Goal: Complete application form

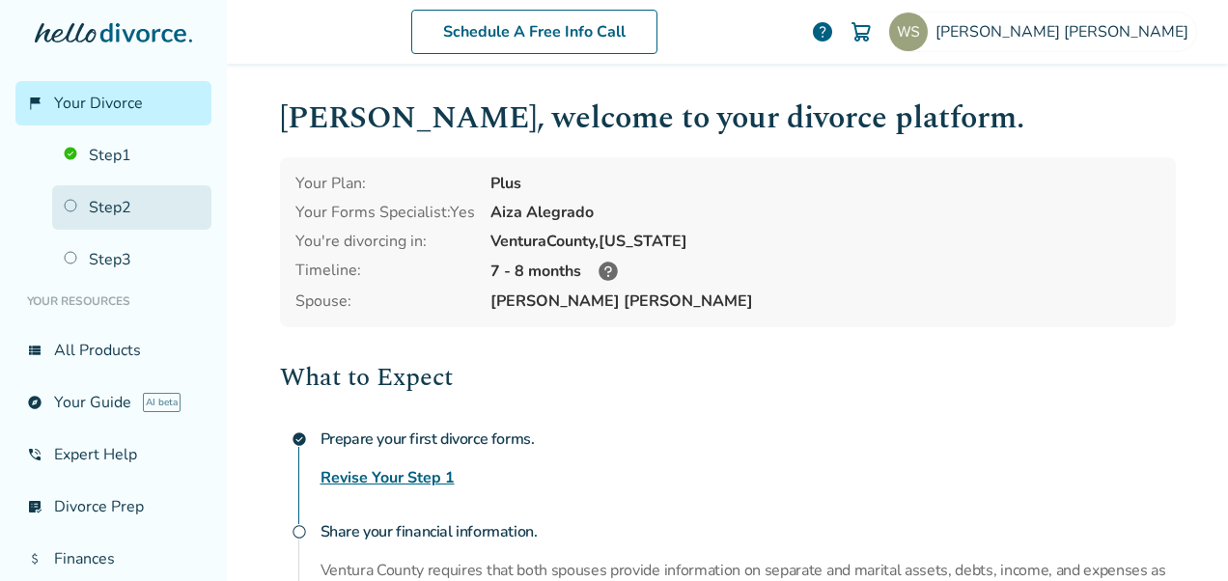
click at [75, 203] on link "Step 2" at bounding box center [131, 207] width 159 height 44
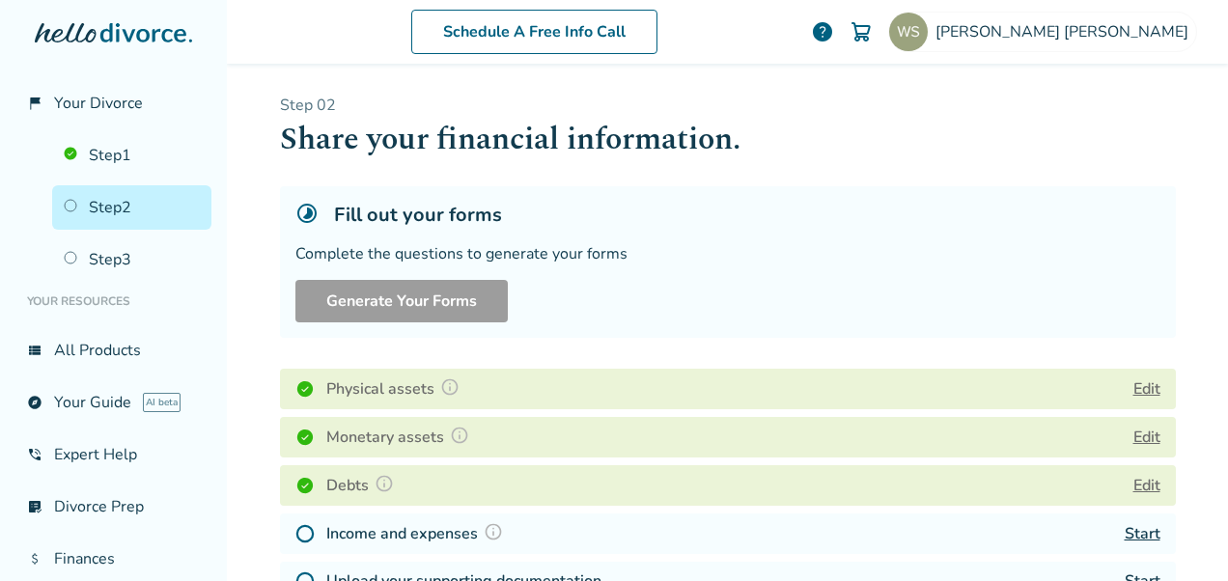
click at [1134, 433] on button "Edit" at bounding box center [1147, 437] width 27 height 23
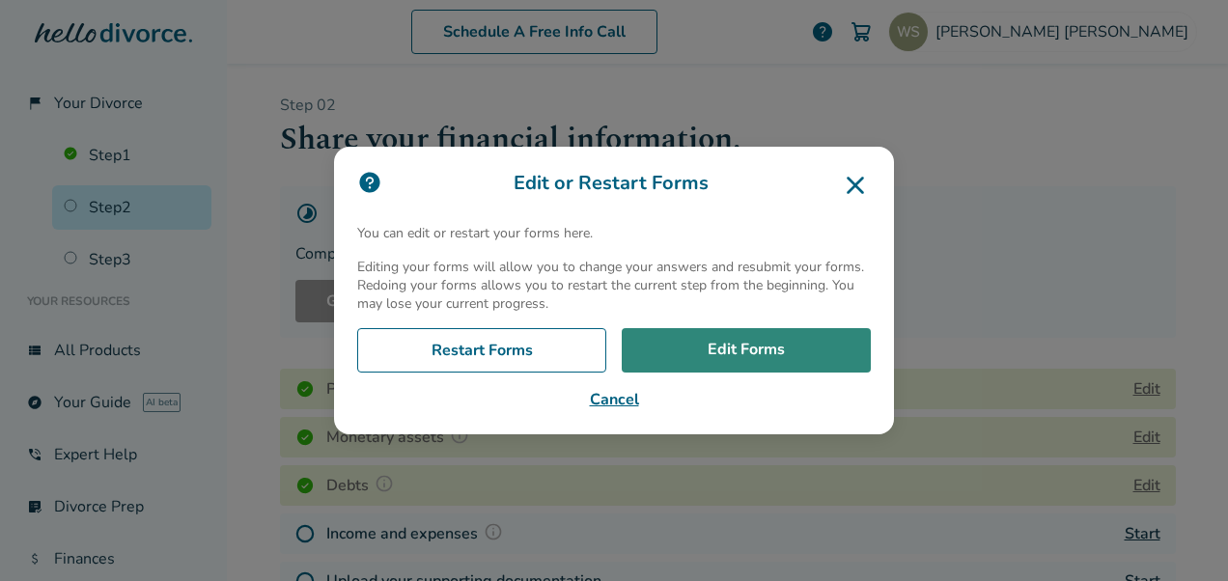
click at [748, 348] on link "Edit Forms" at bounding box center [746, 350] width 249 height 44
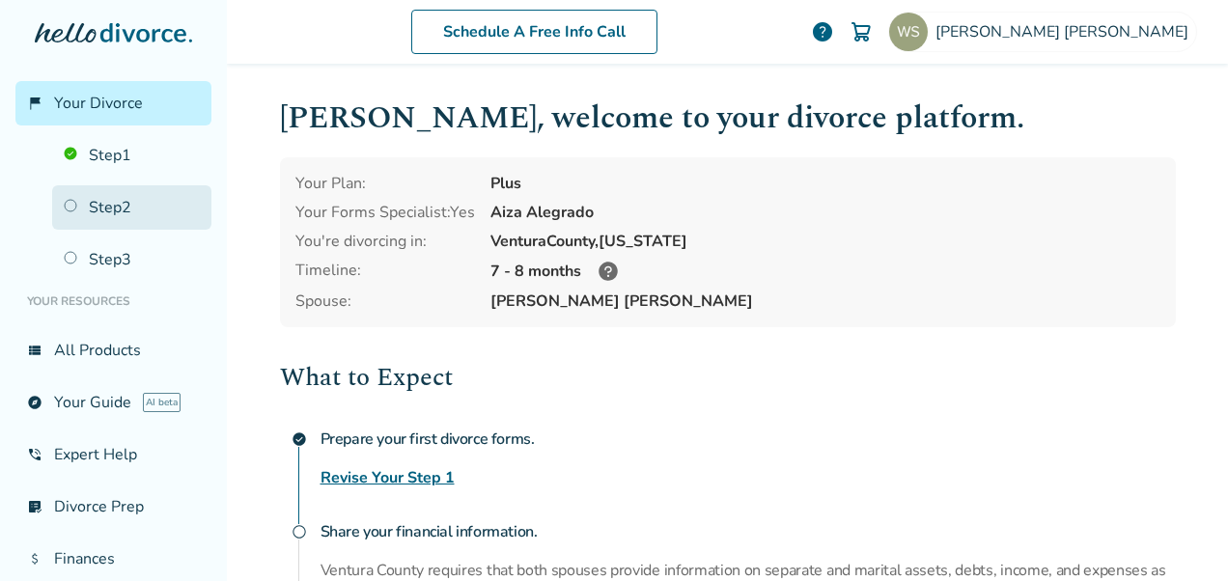
click at [70, 207] on link "Step 2" at bounding box center [131, 207] width 159 height 44
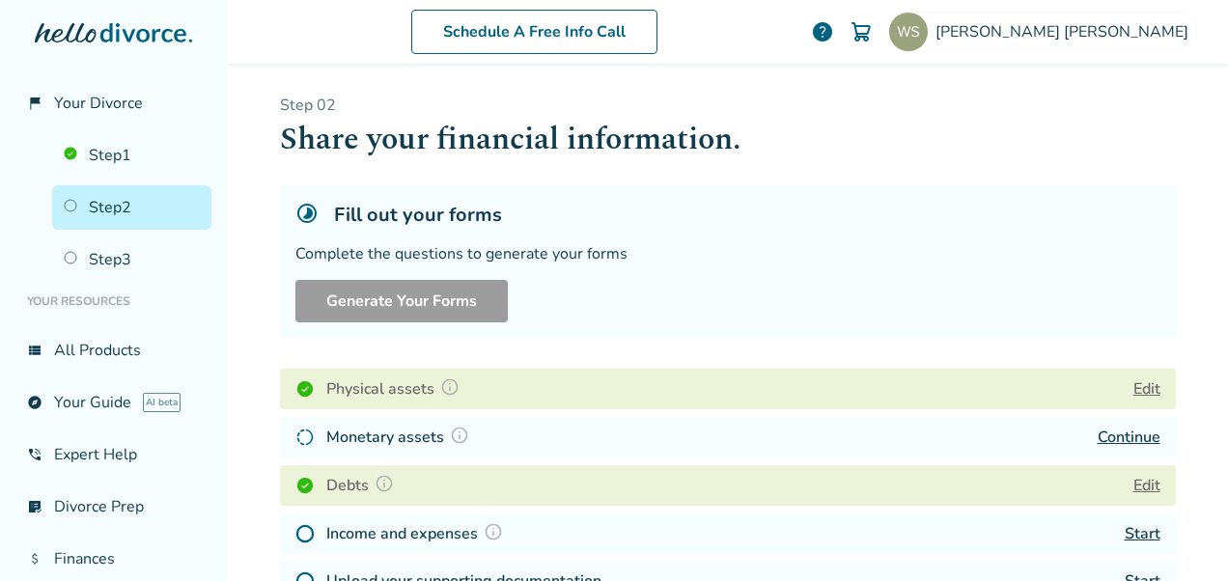
click at [1107, 438] on link "Continue" at bounding box center [1129, 437] width 63 height 21
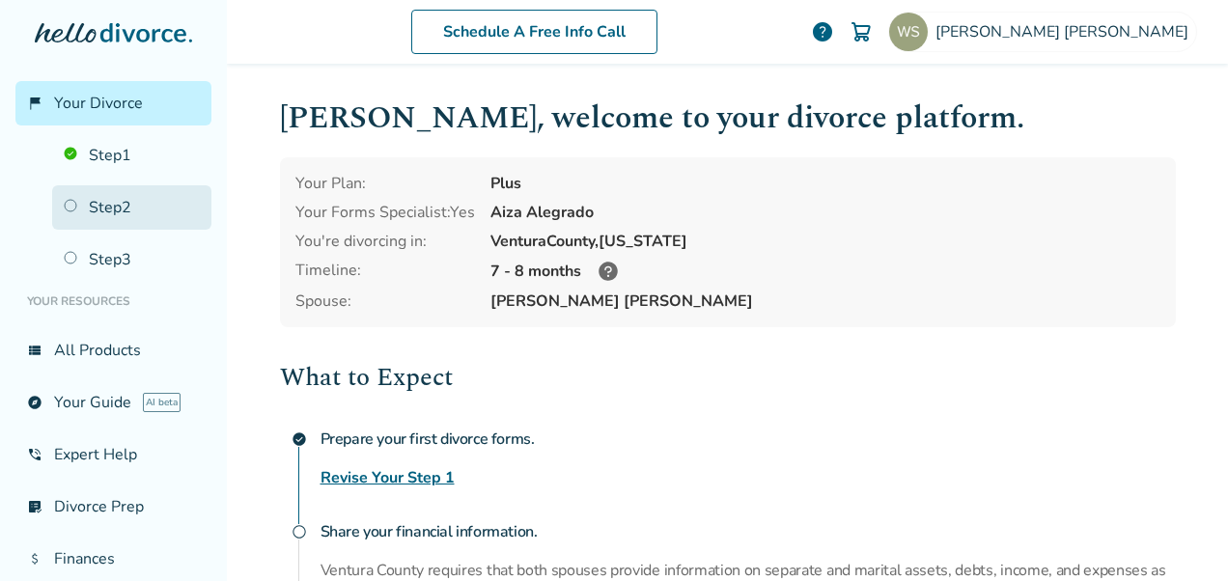
click at [66, 200] on link "Step 2" at bounding box center [131, 207] width 159 height 44
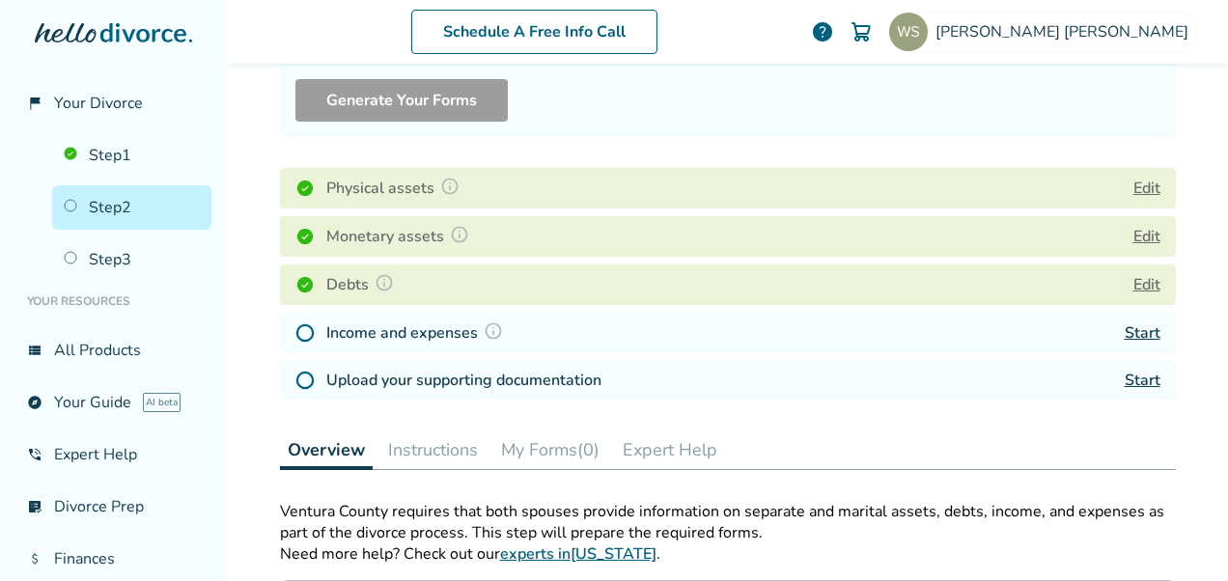
scroll to position [240, 0]
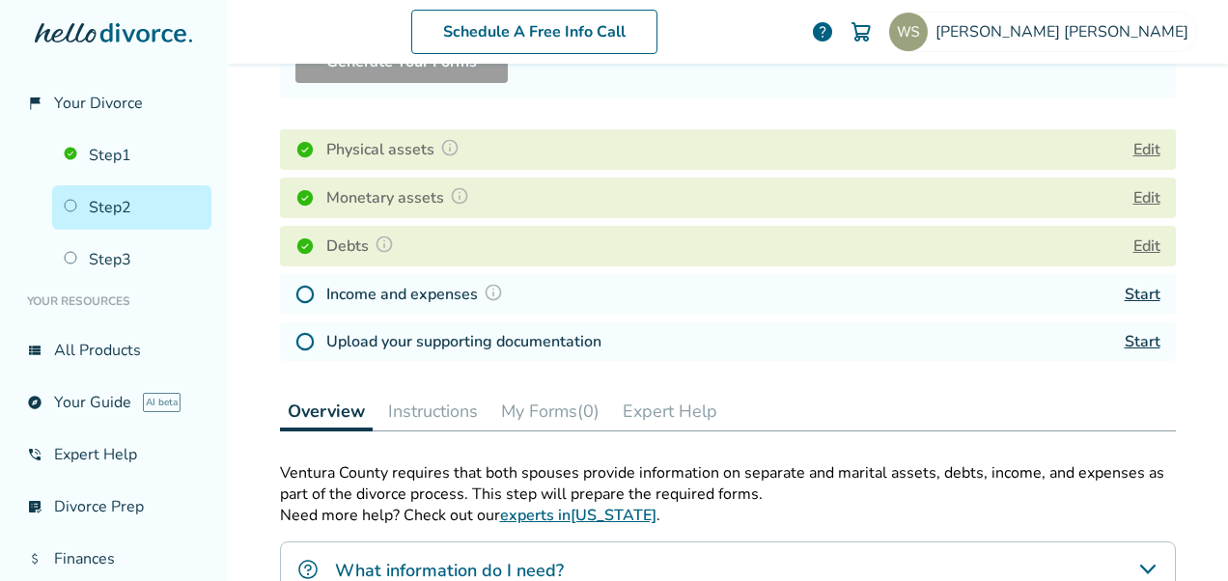
click at [1140, 292] on link "Start" at bounding box center [1143, 294] width 36 height 21
